Goal: Task Accomplishment & Management: Manage account settings

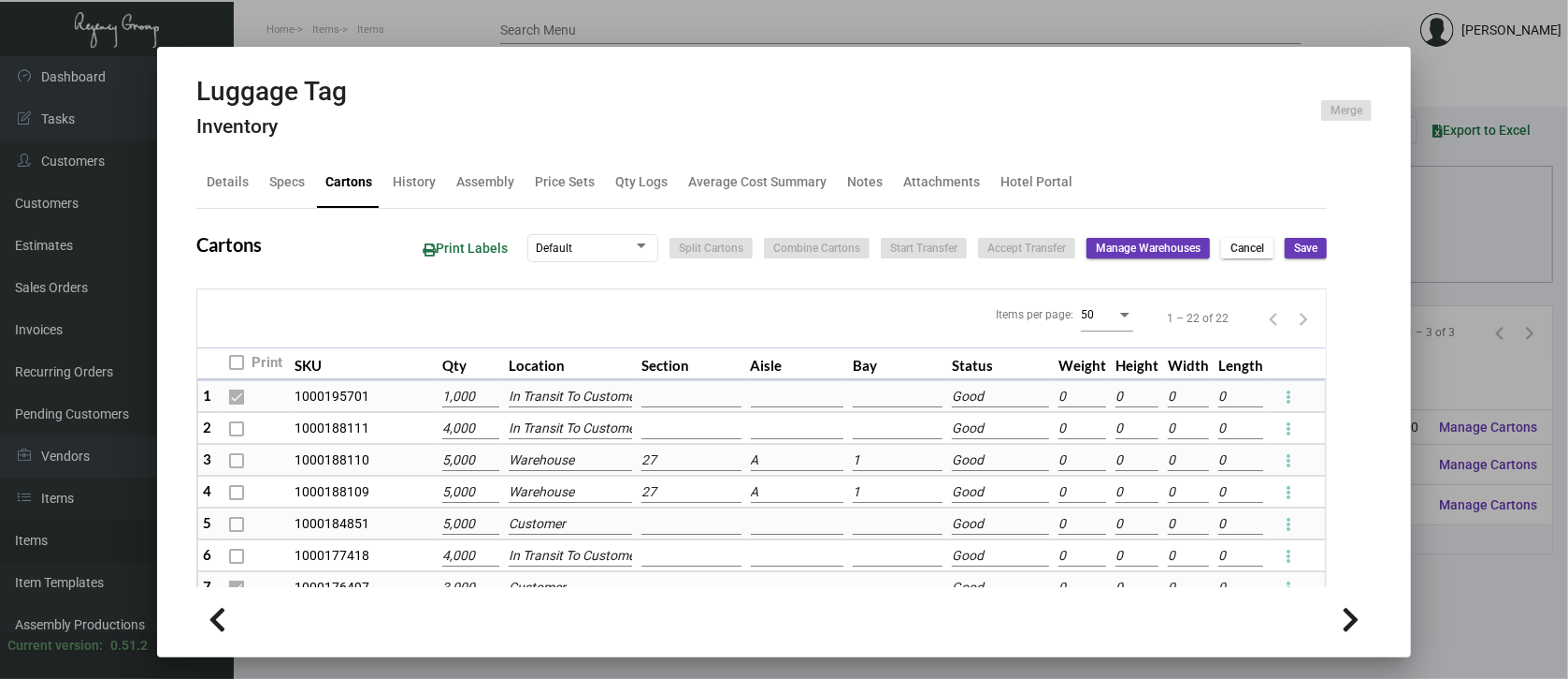
scroll to position [181, 0]
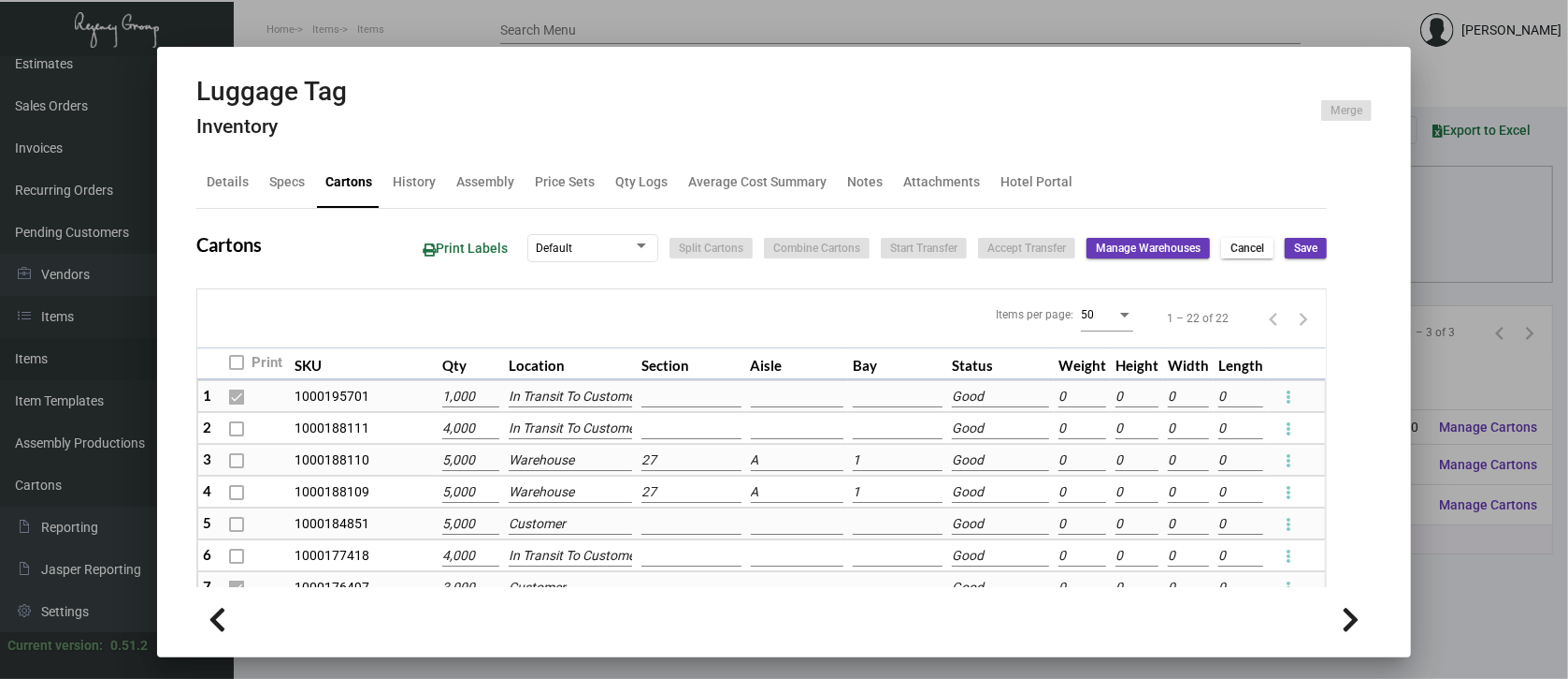
click at [1457, 557] on div at bounding box center [784, 339] width 1568 height 679
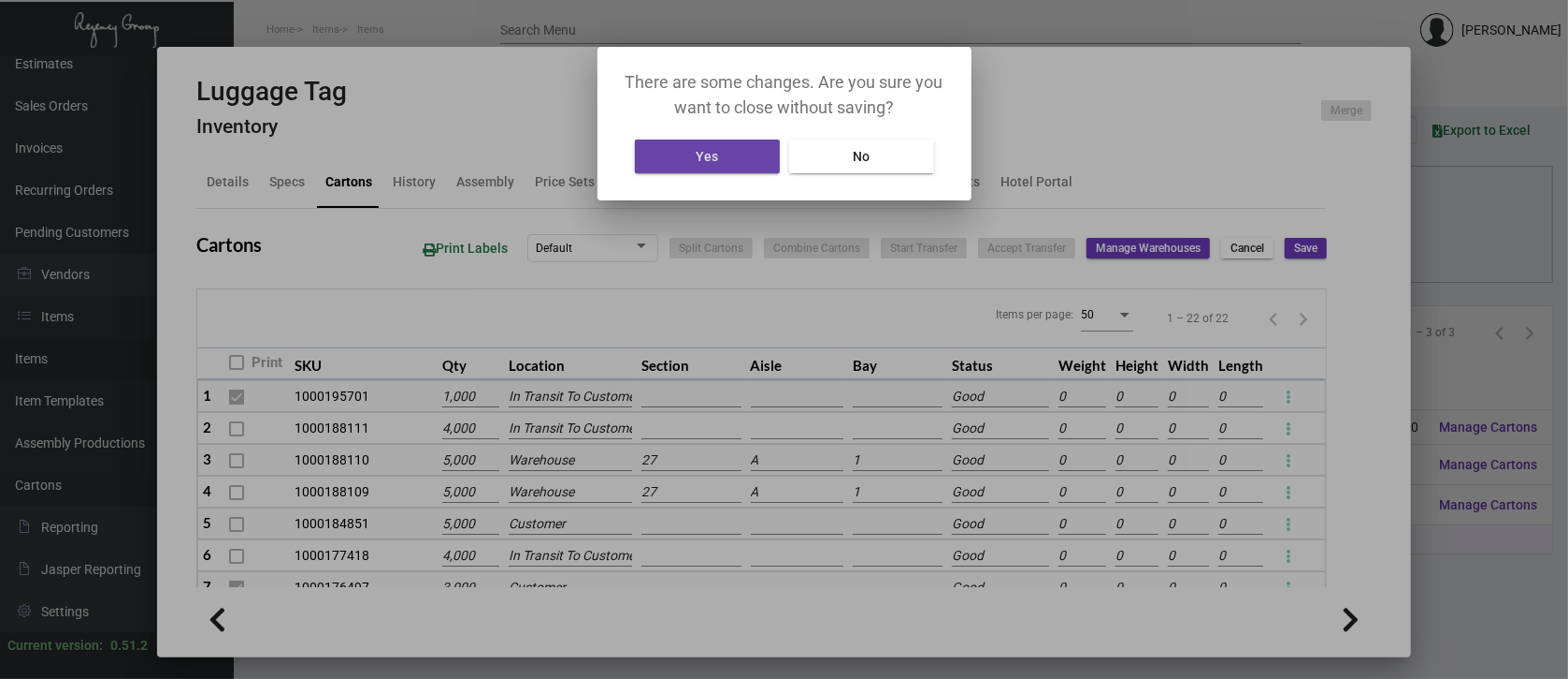
click at [719, 146] on button "Yes" at bounding box center [707, 157] width 145 height 34
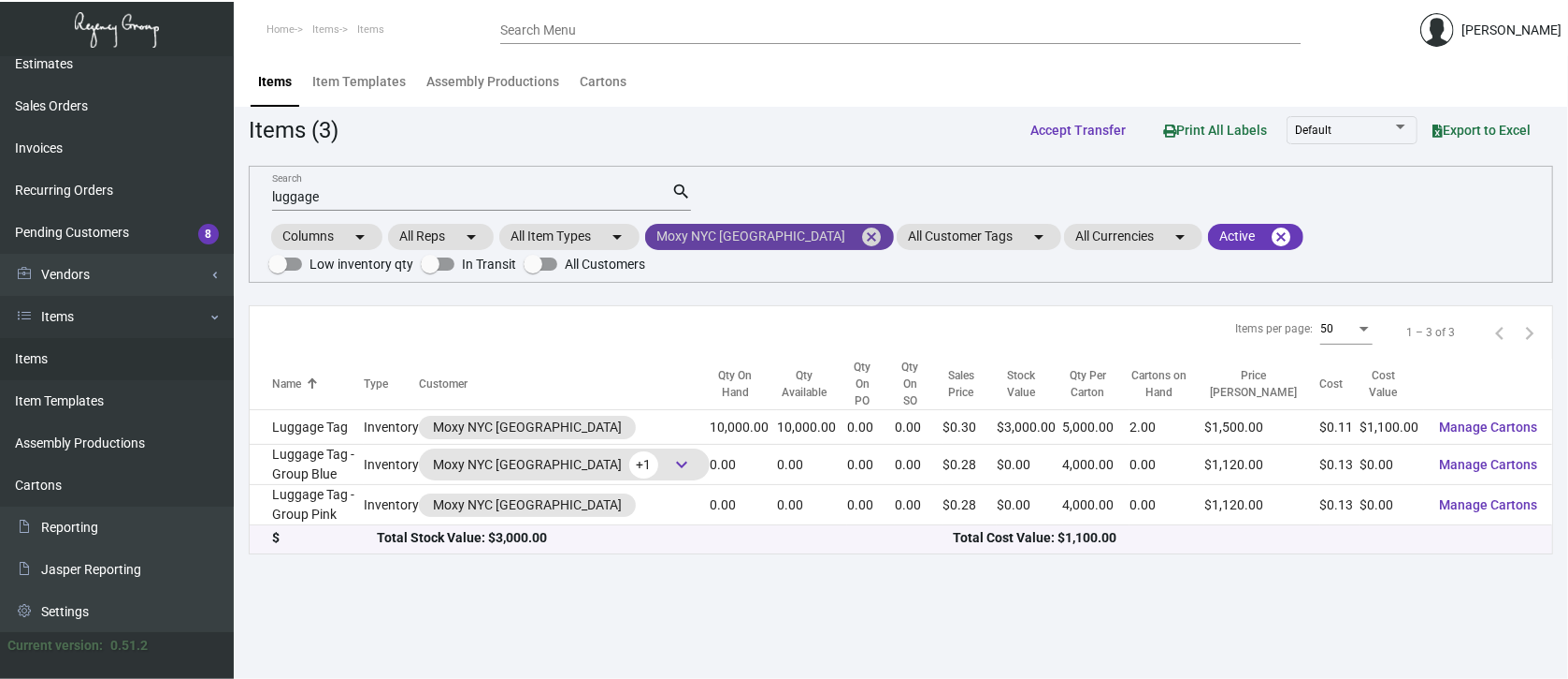
click at [861, 229] on mat-icon "cancel" at bounding box center [872, 237] width 23 height 23
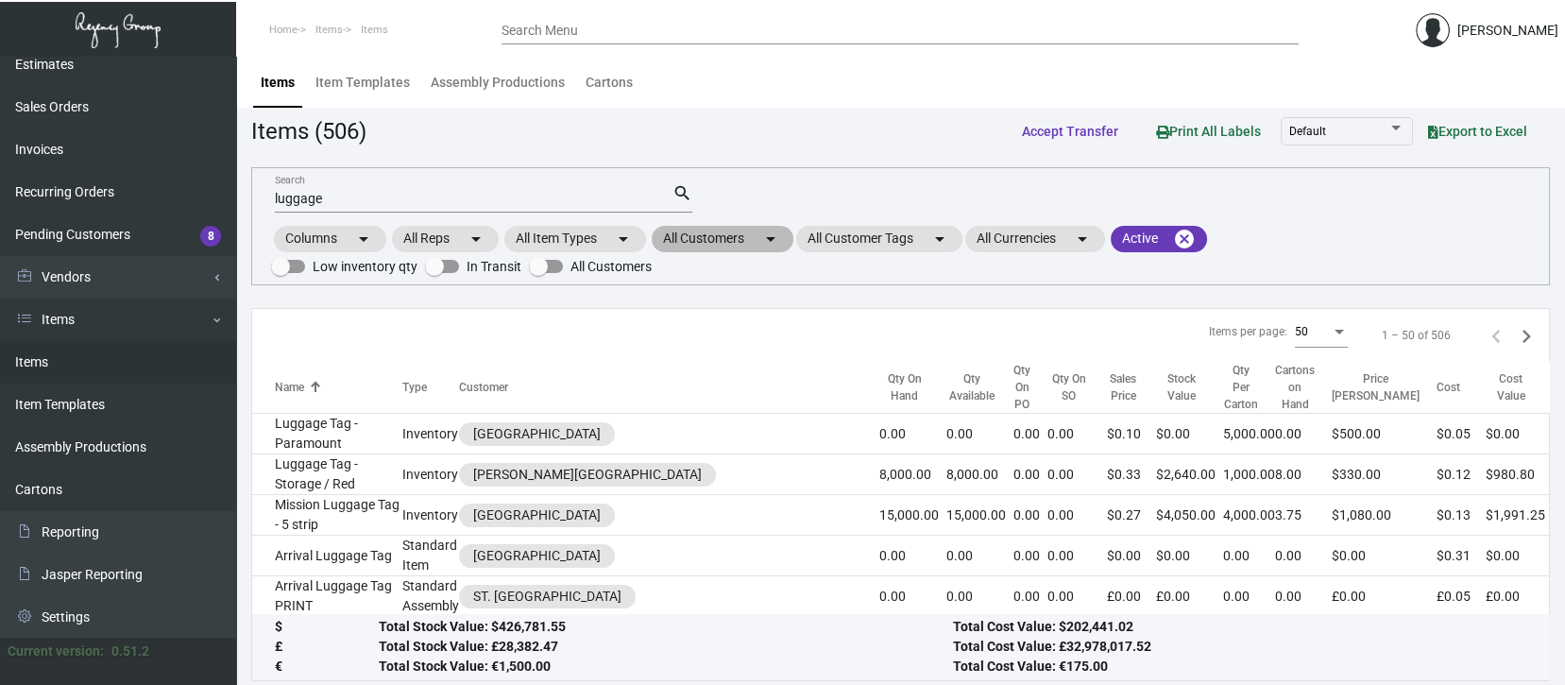
click at [738, 234] on mat-chip "All Customers arrow_drop_down" at bounding box center [722, 239] width 142 height 26
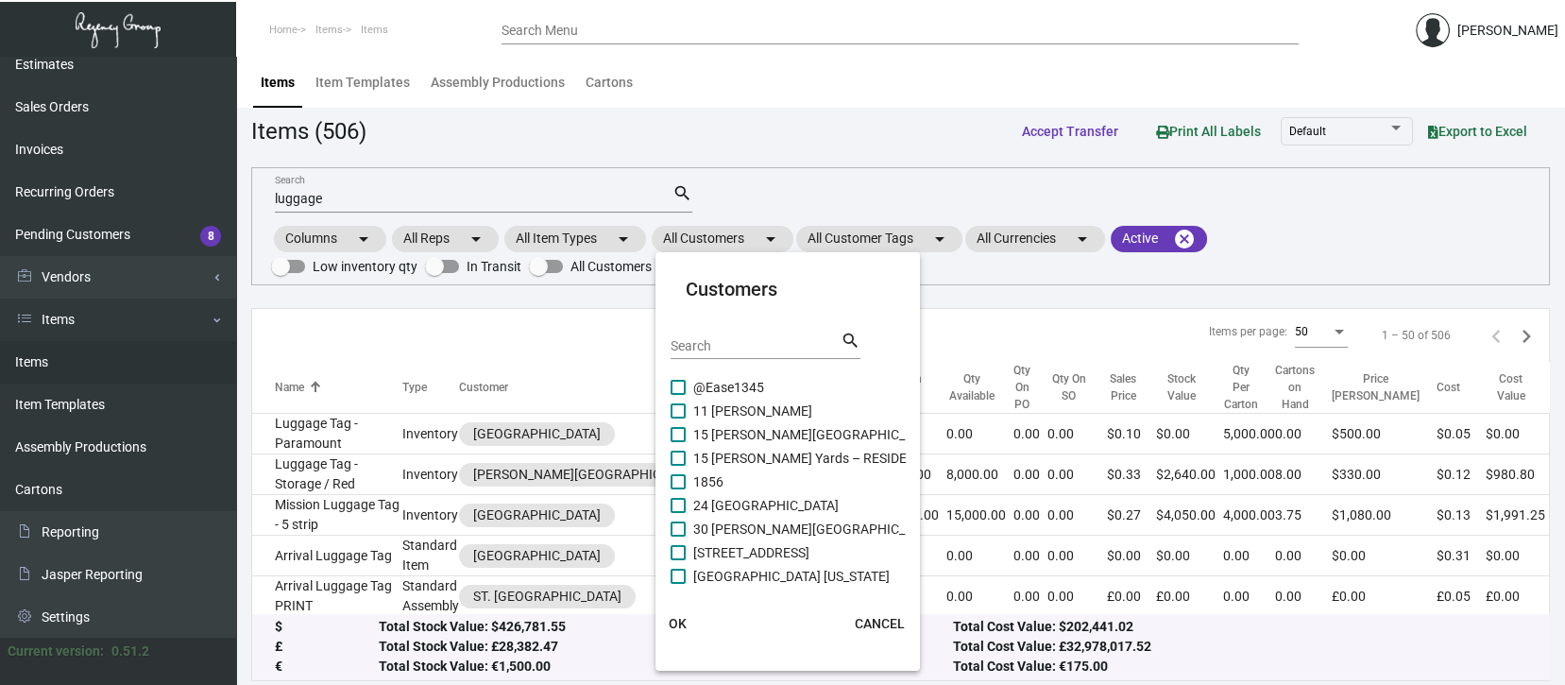
click at [685, 342] on input "Search" at bounding box center [755, 346] width 170 height 15
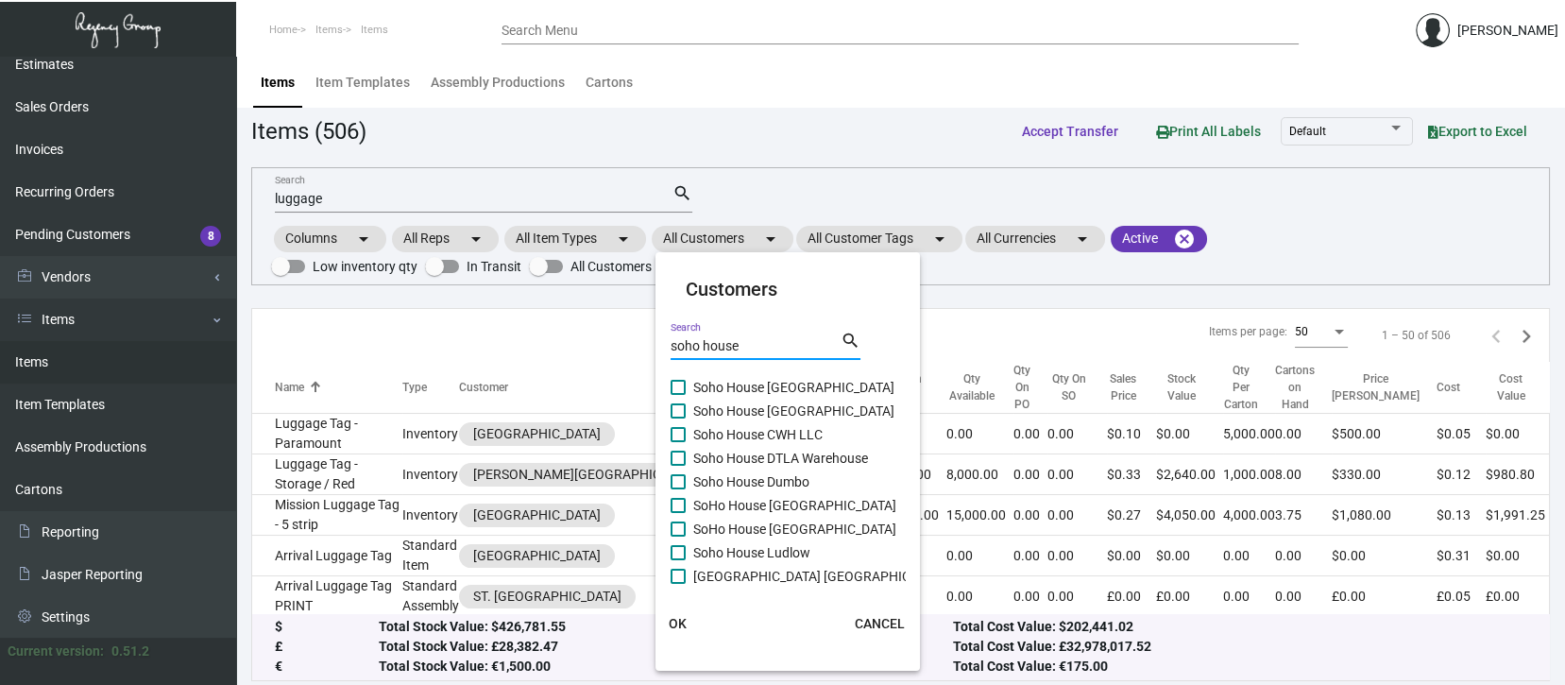
type input "soho house"
click at [680, 457] on span at bounding box center [677, 457] width 15 height 15
click at [678, 465] on input "Soho House DTLA Warehouse" at bounding box center [677, 465] width 1 height 1
checkbox input "true"
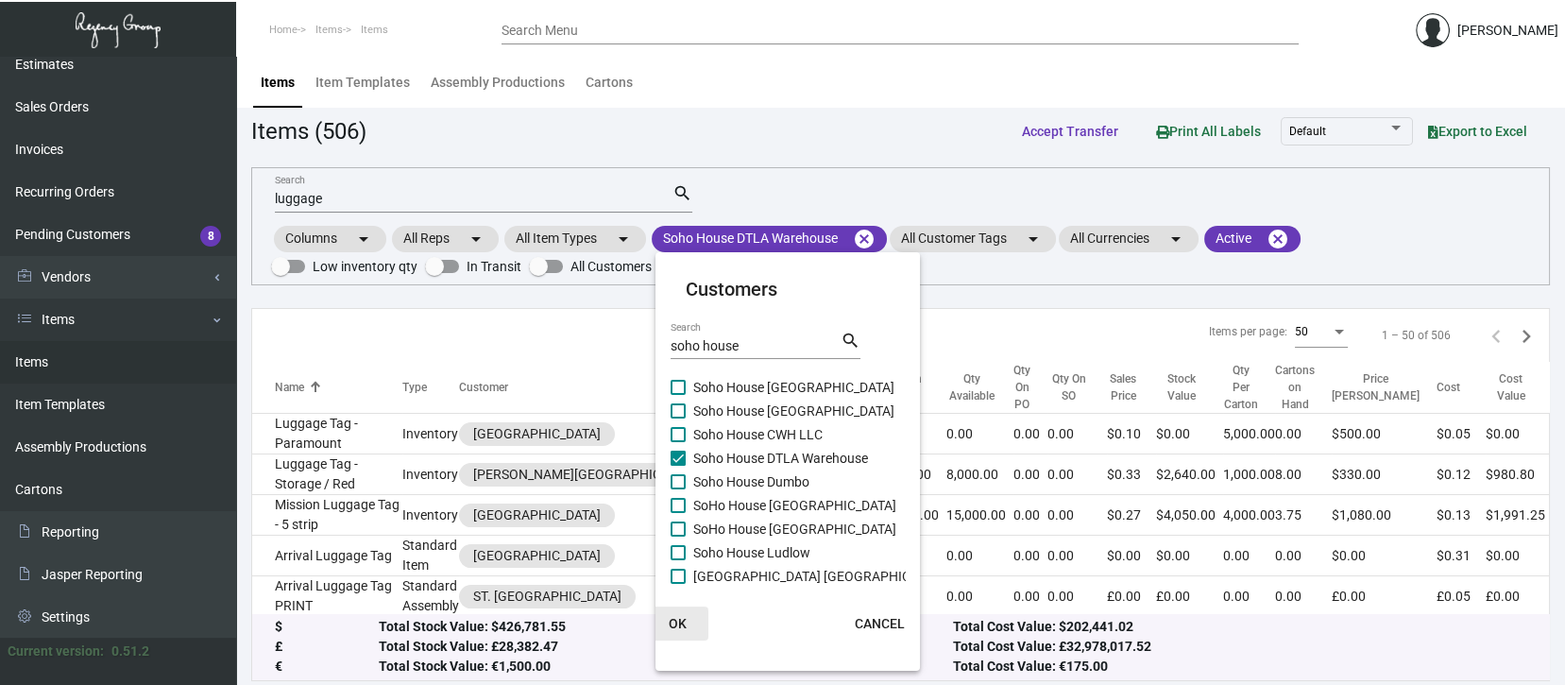
click at [677, 619] on span "OK" at bounding box center [677, 623] width 18 height 15
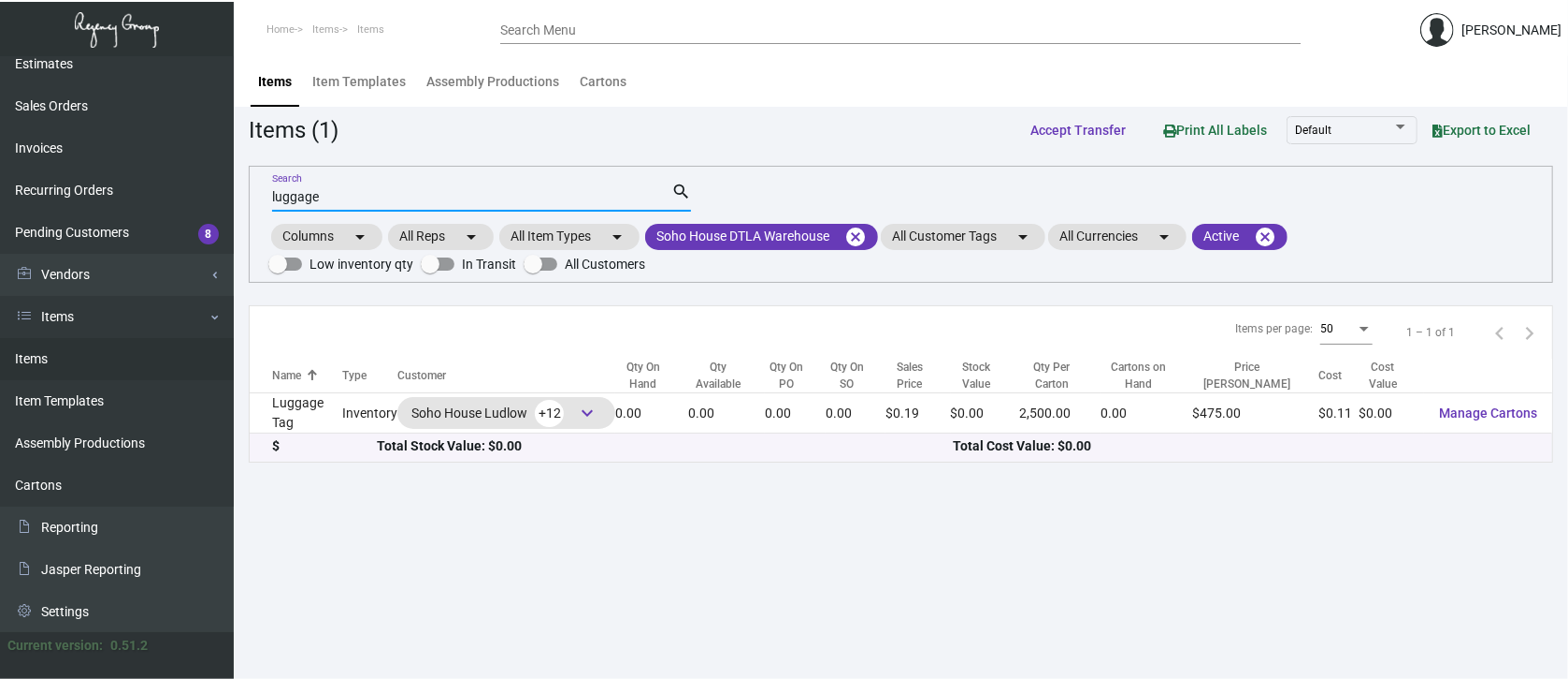
click at [347, 199] on input "luggage" at bounding box center [471, 197] width 399 height 15
type input "l"
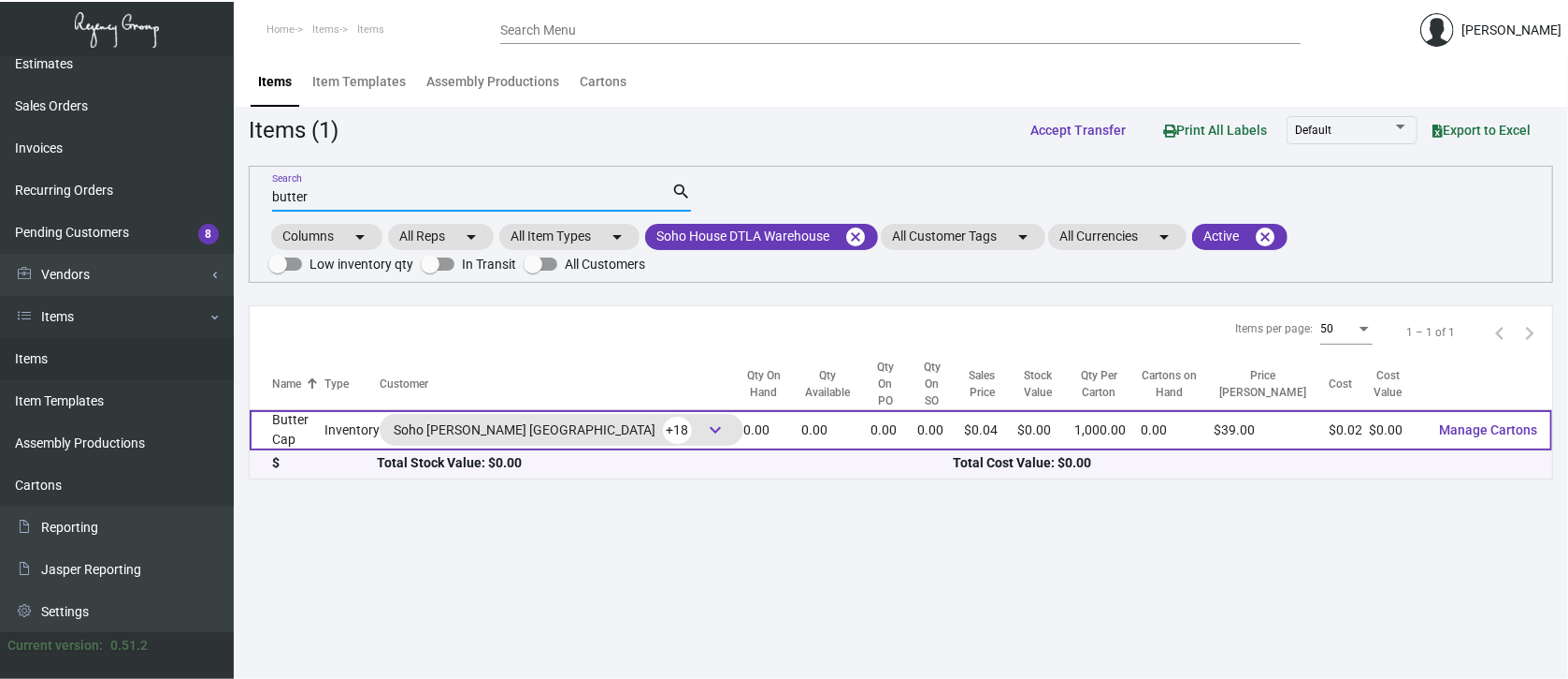
type input "butter"
click at [1504, 422] on span "Manage Cartons" at bounding box center [1488, 429] width 98 height 15
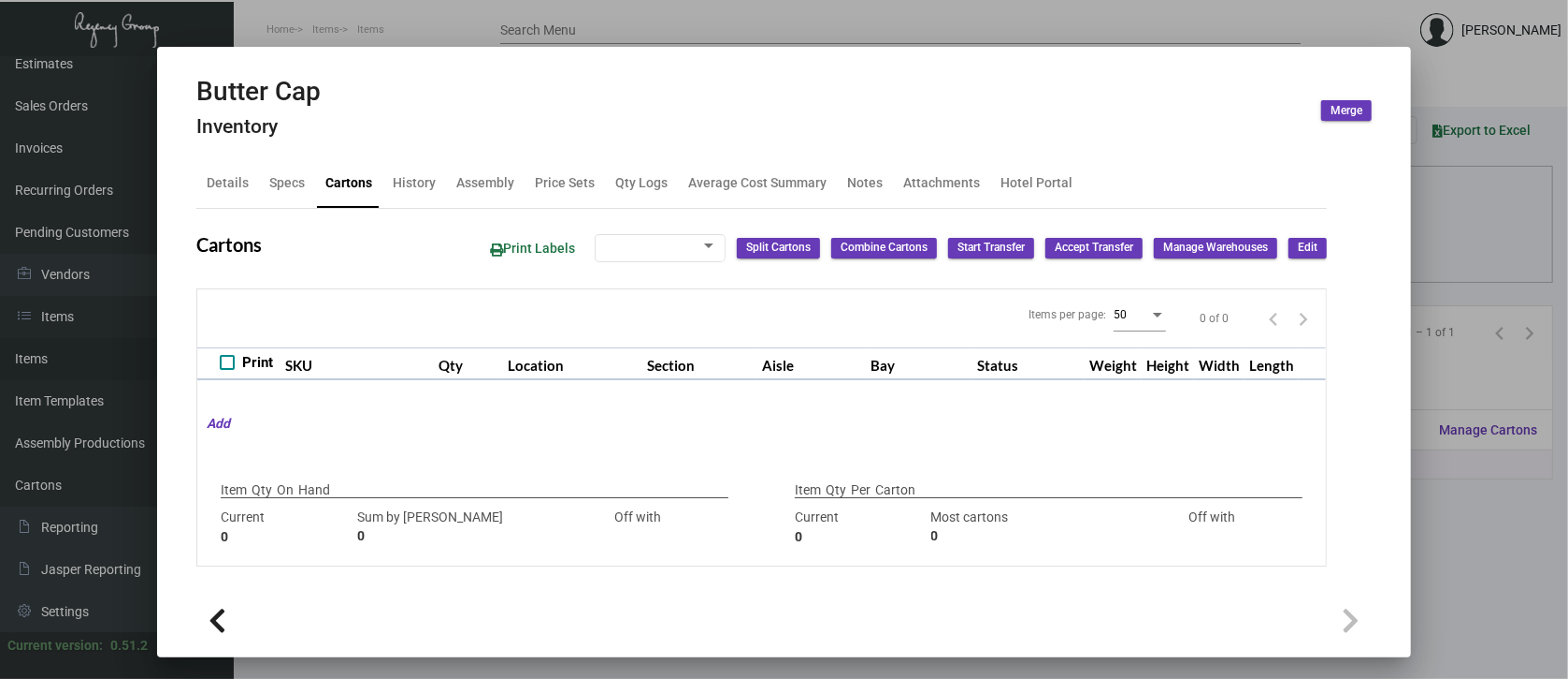
type input "15000"
type input "-15000"
type input "1,000"
type input "24000"
type input "-23000"
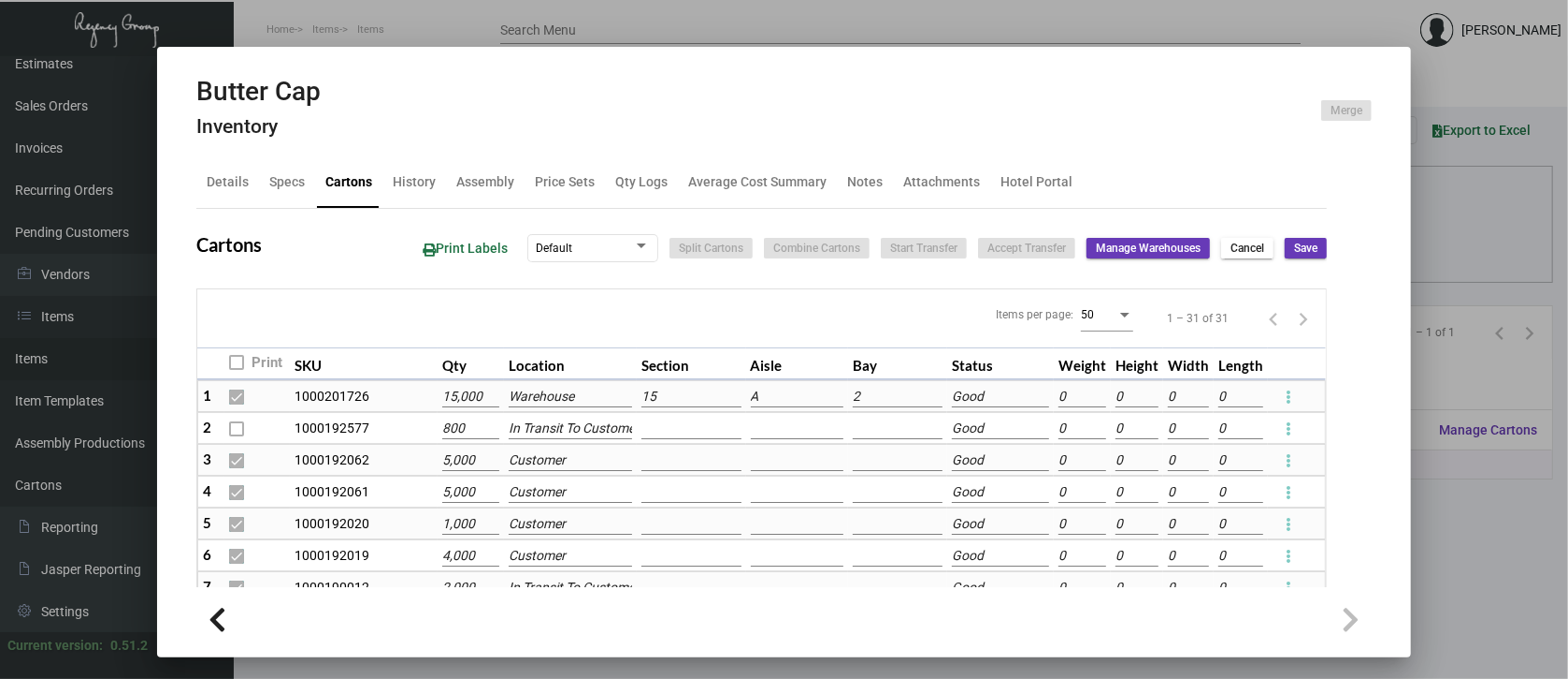
click at [757, 440] on td at bounding box center [797, 427] width 103 height 32
click at [765, 453] on td at bounding box center [797, 460] width 103 height 32
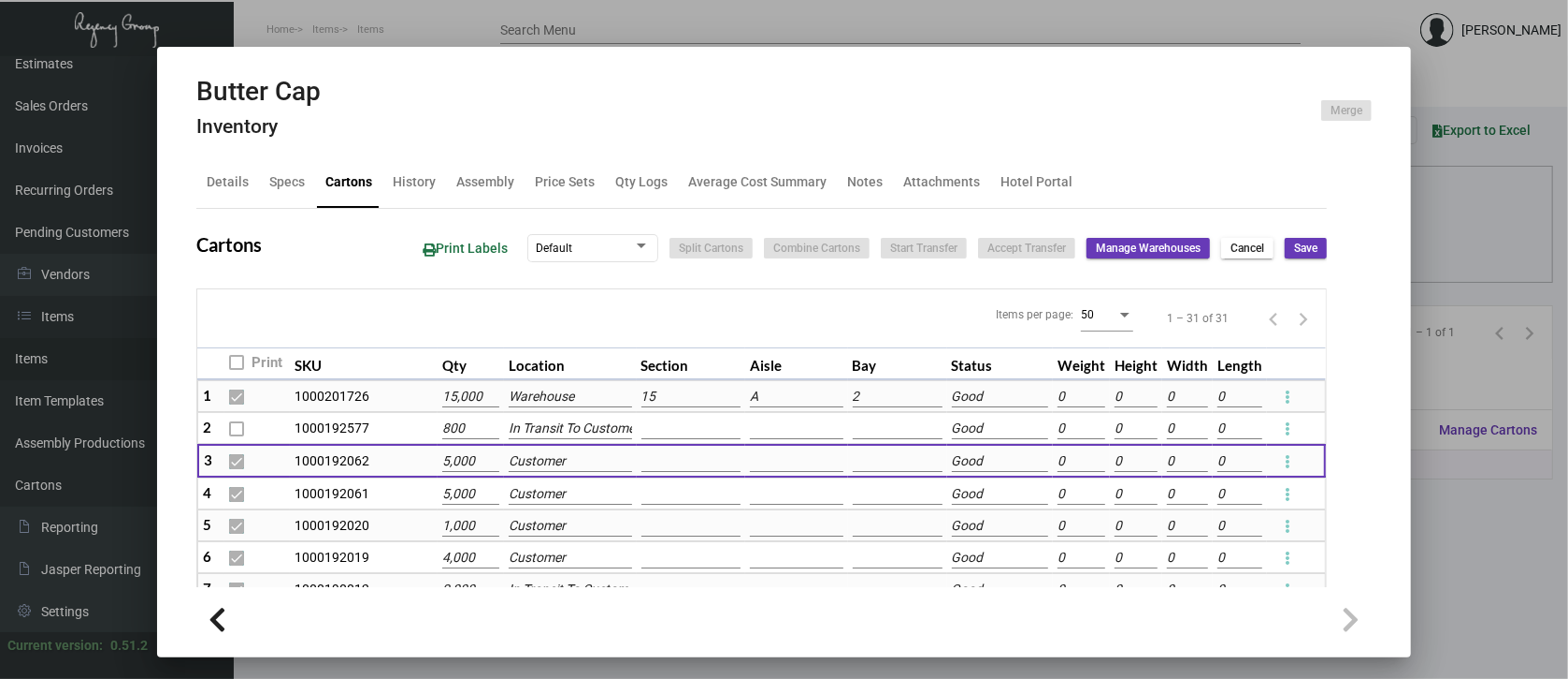
click at [1467, 574] on div at bounding box center [784, 339] width 1568 height 679
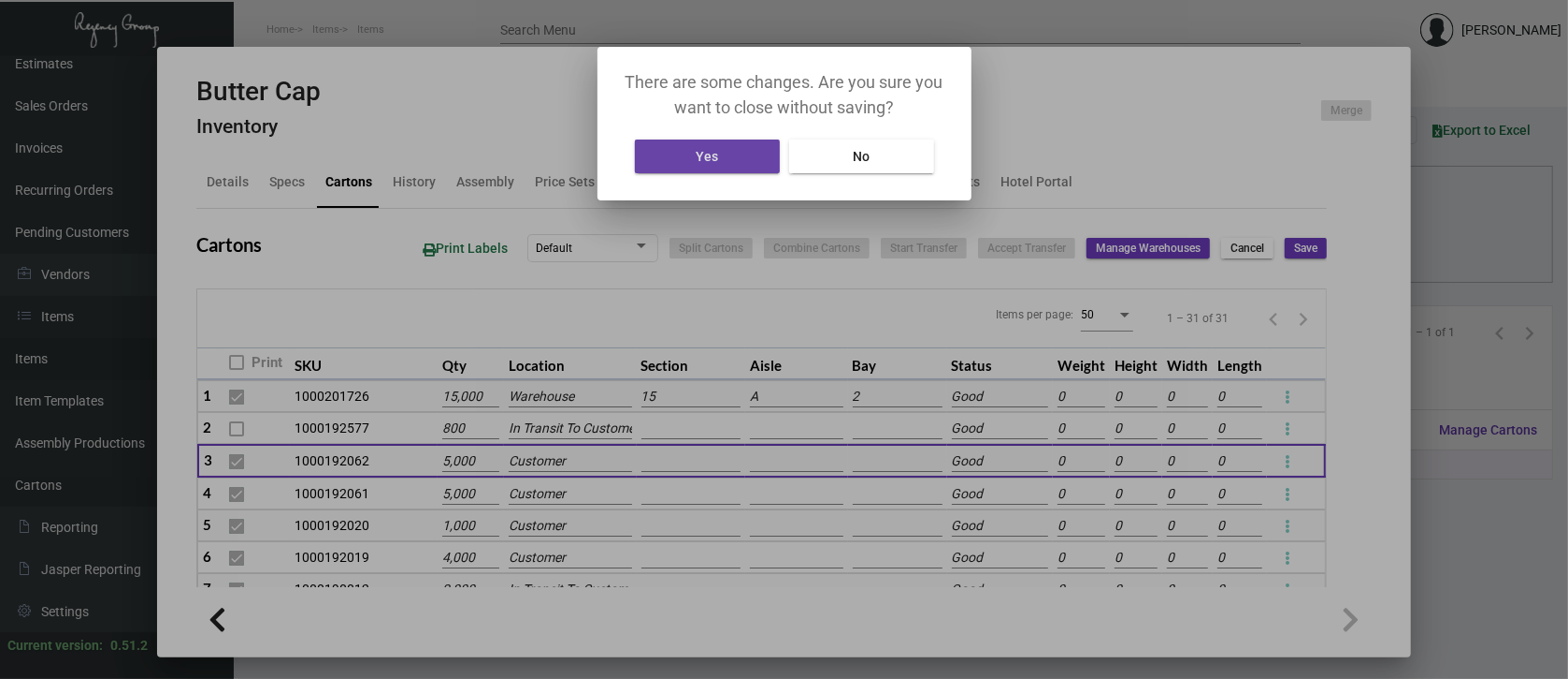
click at [736, 150] on button "Yes" at bounding box center [707, 157] width 145 height 34
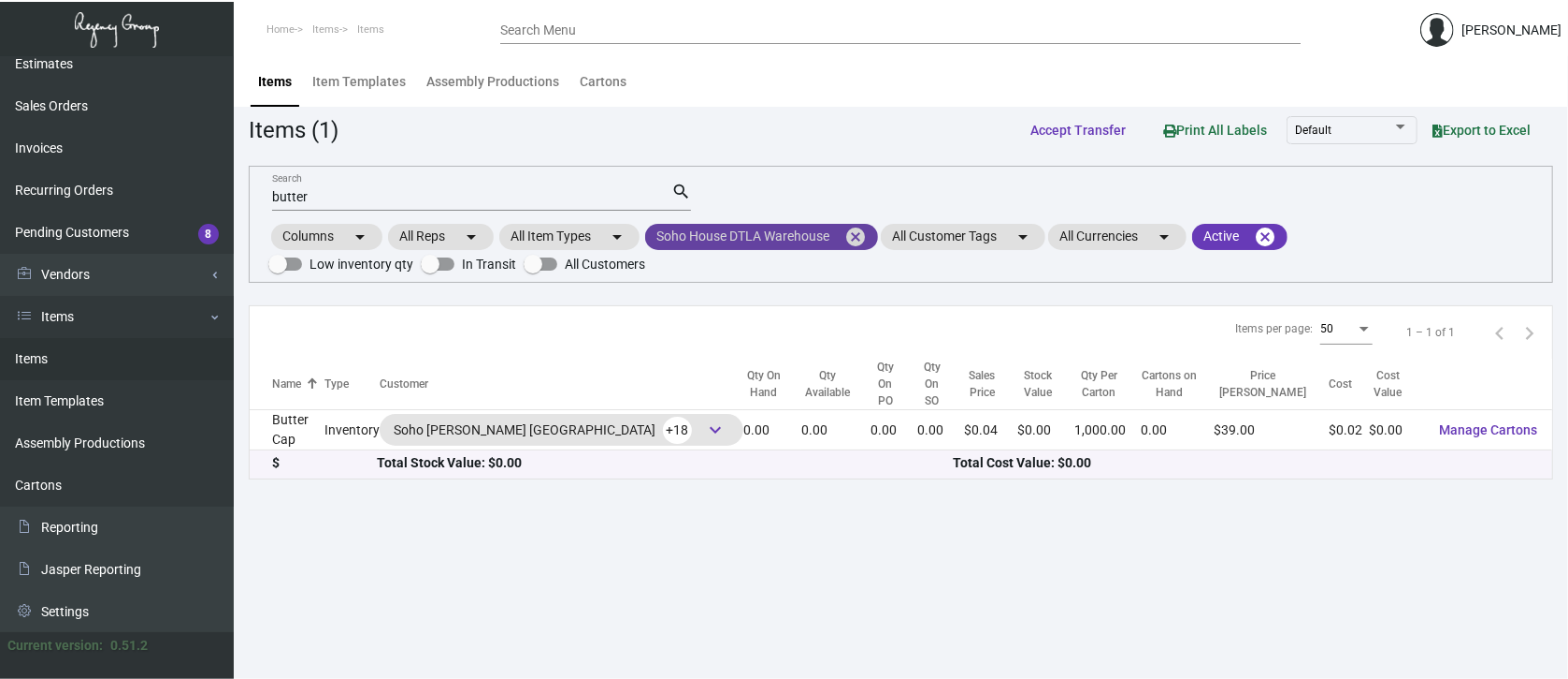
click at [811, 237] on mat-chip "Soho House DTLA Warehouse cancel" at bounding box center [761, 237] width 233 height 26
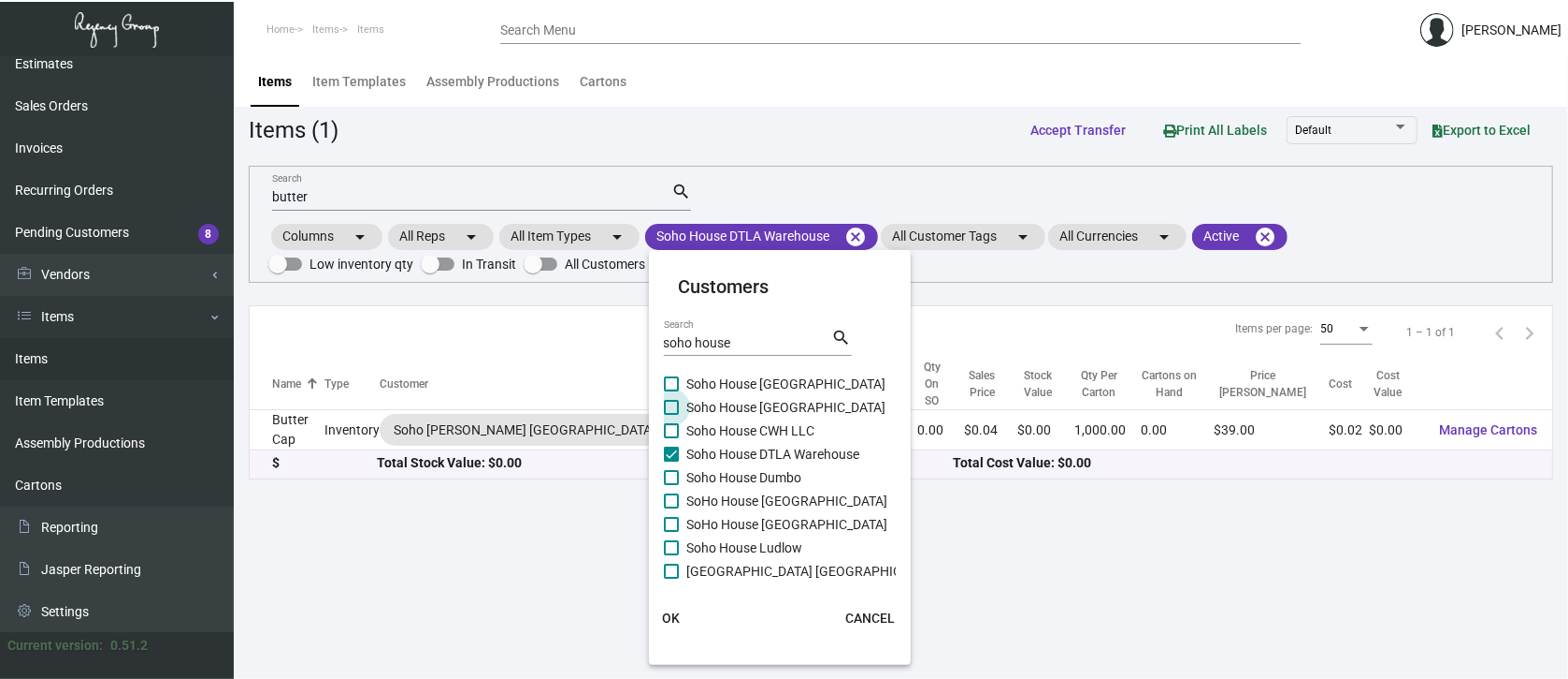
click at [678, 403] on span at bounding box center [671, 406] width 15 height 15
click at [672, 414] on input "Soho House [GEOGRAPHIC_DATA]" at bounding box center [671, 414] width 1 height 1
checkbox input "true"
click at [674, 454] on span at bounding box center [671, 453] width 15 height 15
click at [672, 461] on input "Soho House DTLA Warehouse" at bounding box center [671, 461] width 1 height 1
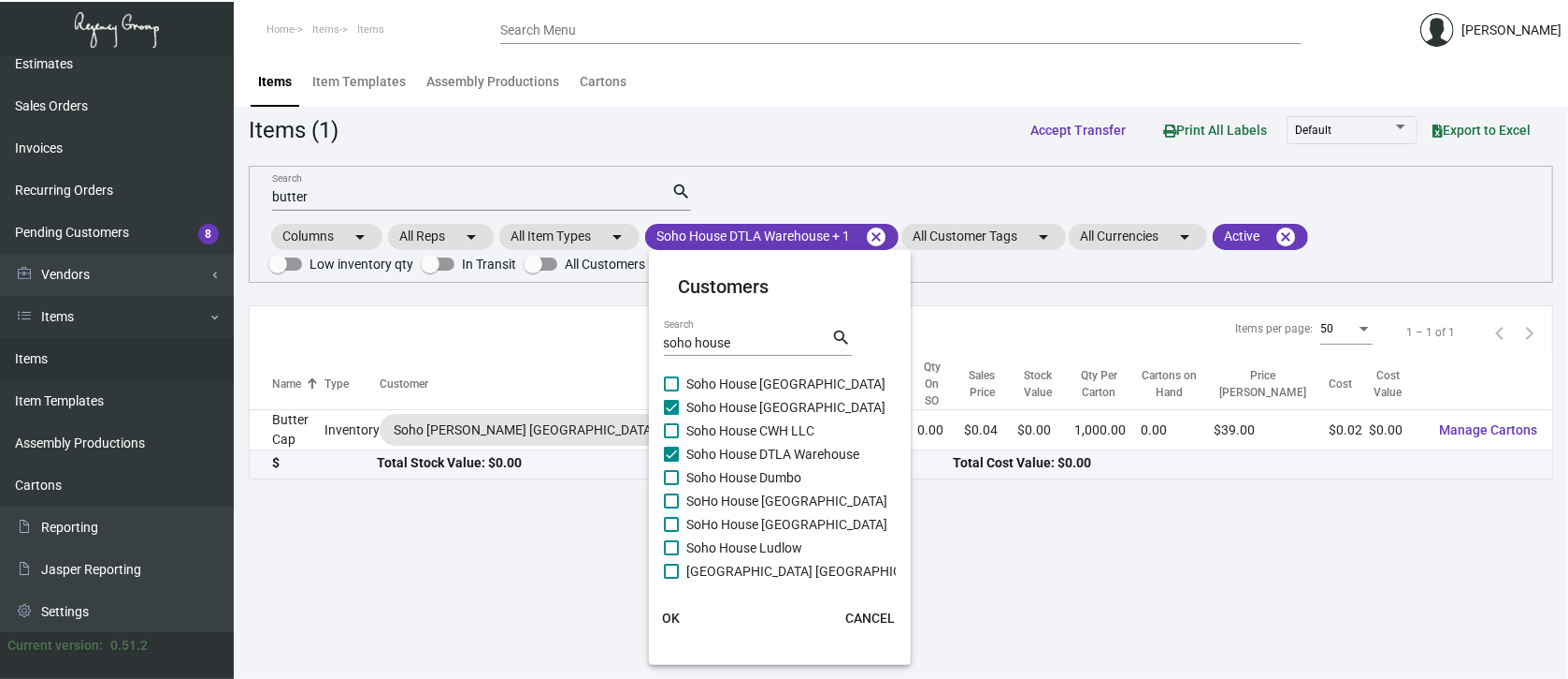
checkbox input "false"
click at [676, 616] on span "OK" at bounding box center [671, 618] width 18 height 15
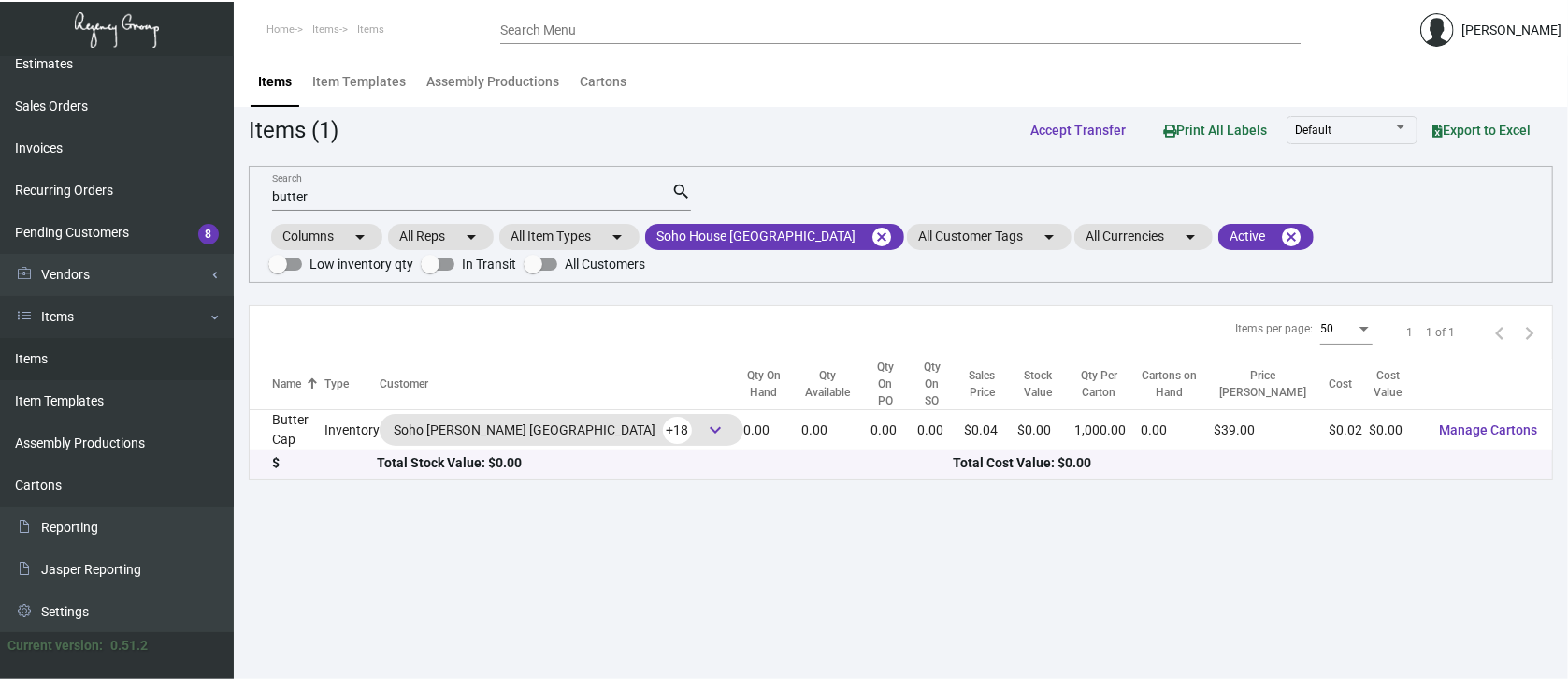
click at [316, 193] on input "butter" at bounding box center [471, 197] width 399 height 15
type input "b"
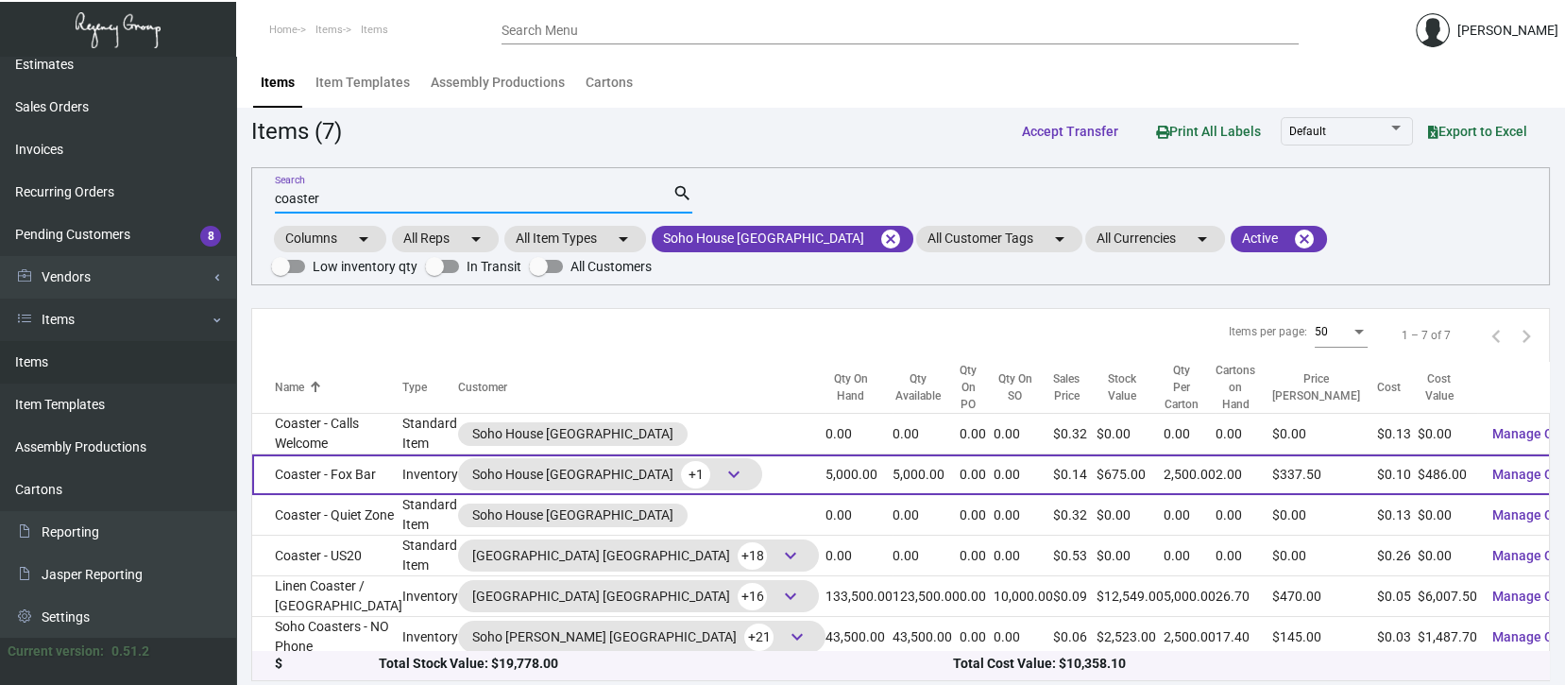
type input "coaster"
click at [722, 477] on span "keyboard_arrow_down" at bounding box center [733, 474] width 23 height 23
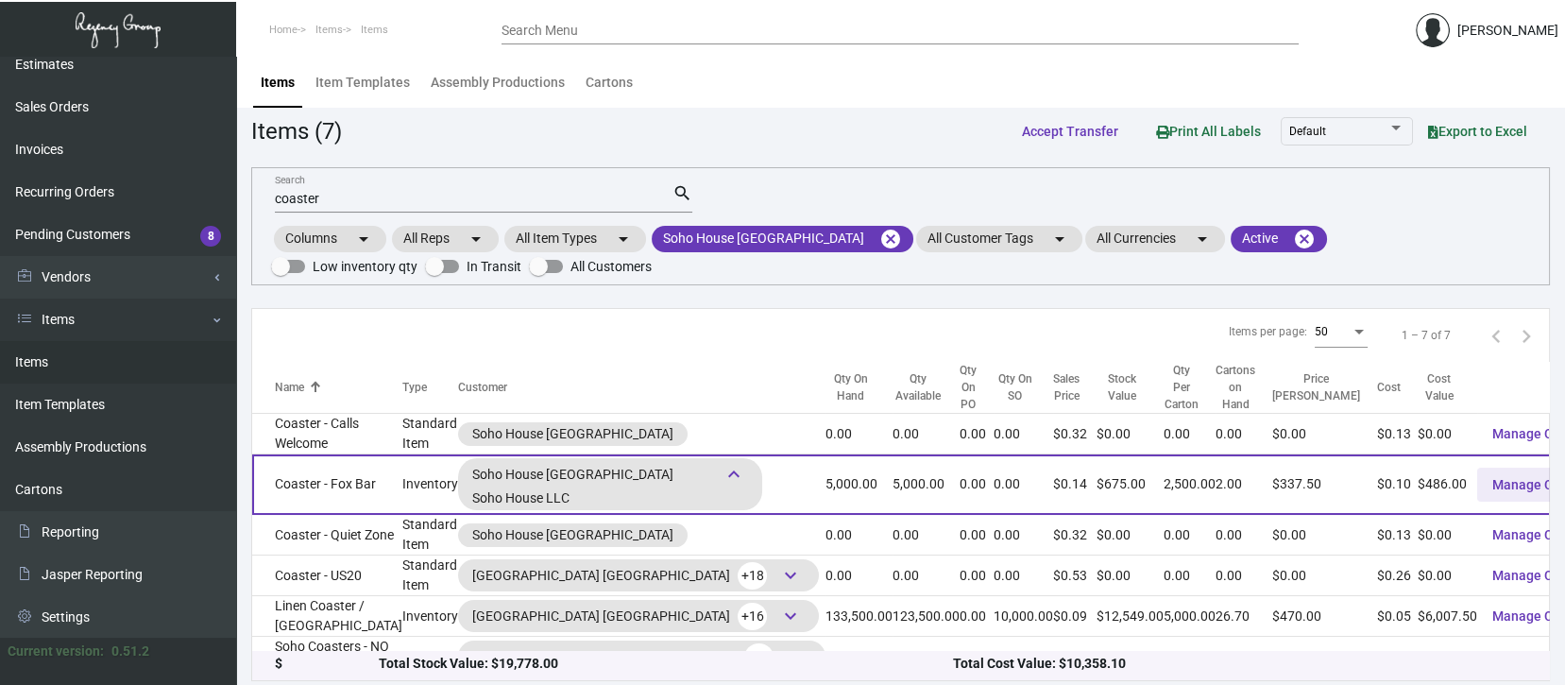
click at [1492, 482] on span "Manage Cartons" at bounding box center [1541, 484] width 99 height 15
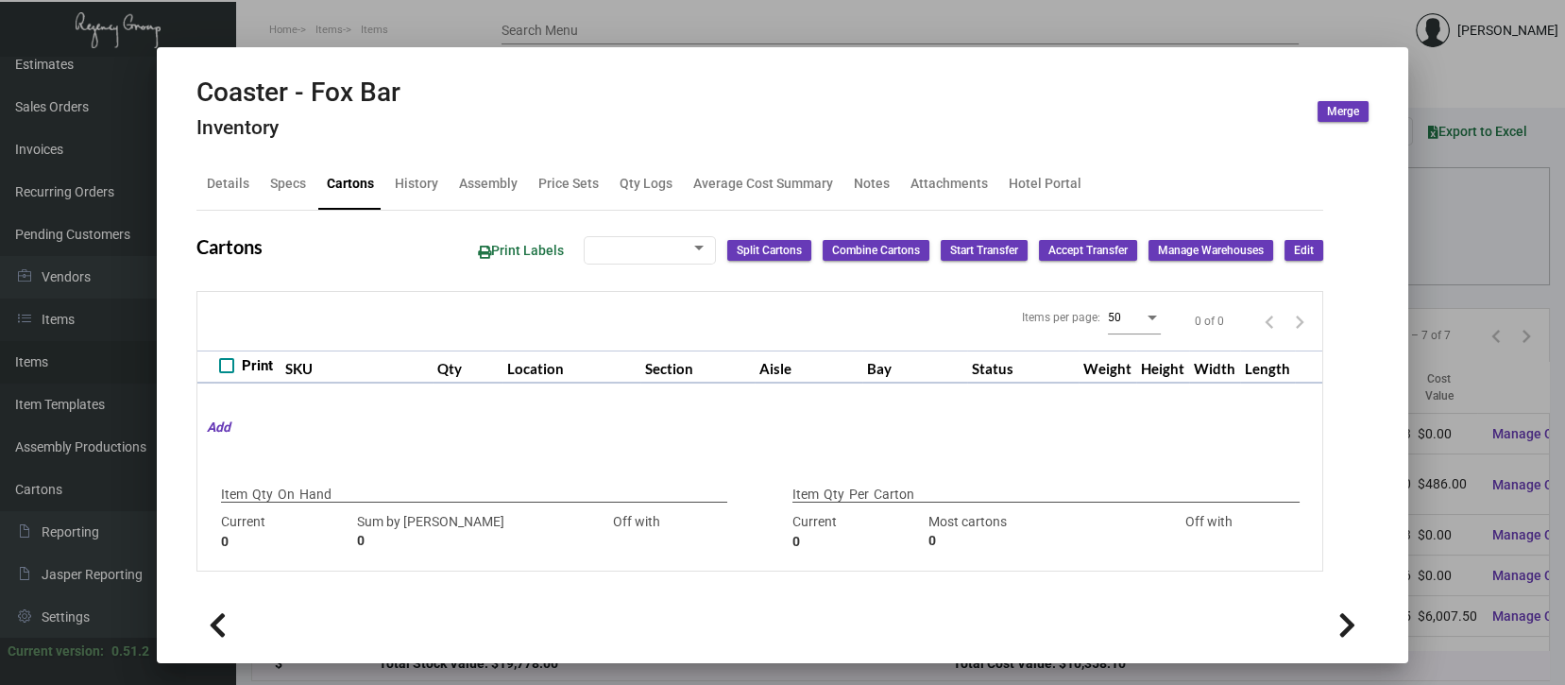
type input "5,000"
type input "2500"
type input "+2500"
type input "2,500"
type input "2500"
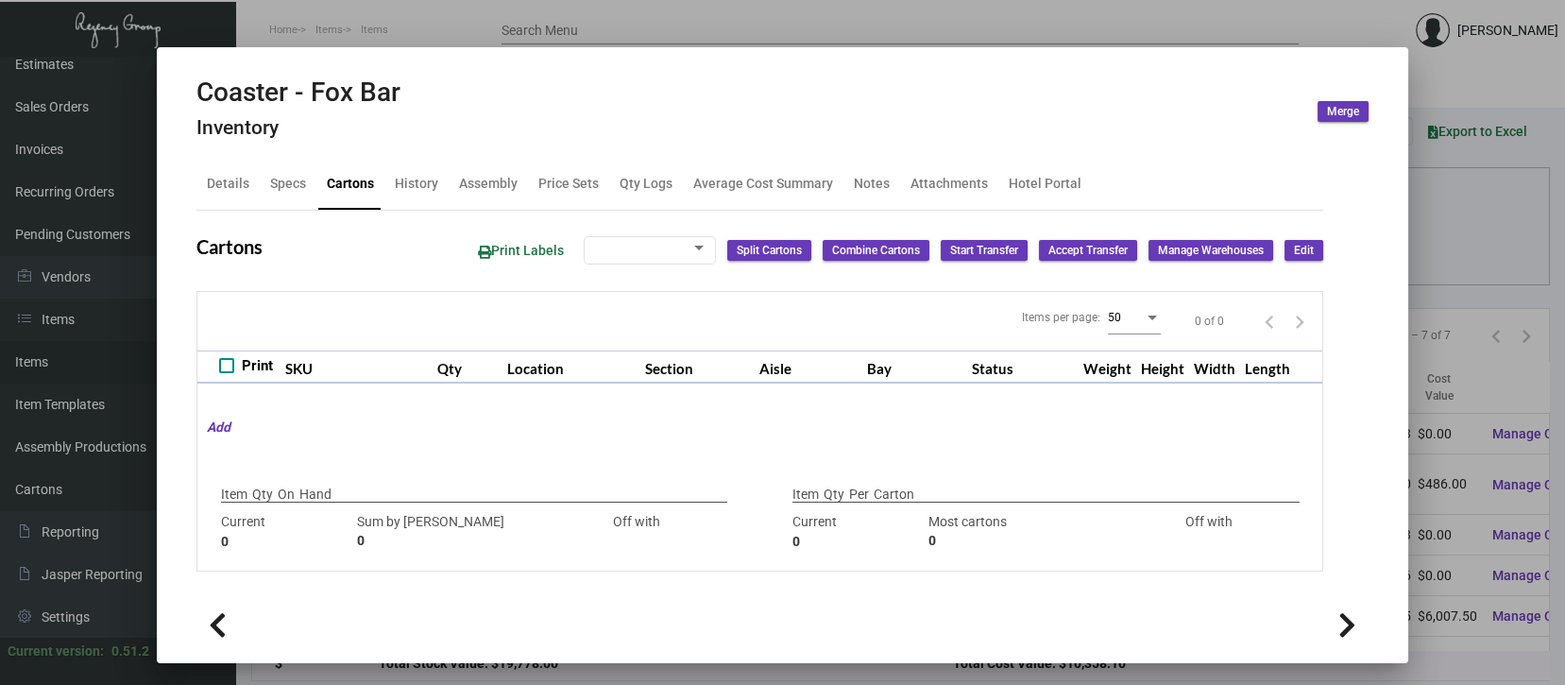
type input "0"
